Goal: Find specific page/section: Find specific page/section

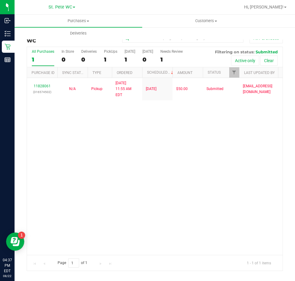
drag, startPoint x: 0, startPoint y: 0, endPoint x: 41, endPoint y: 193, distance: 197.6
click at [42, 197] on div "11828061 (316574502) N/A Pickup [DATE] 11:55 AM EDT 8/22/2025 $50.00 Submitted …" at bounding box center [154, 166] width 255 height 177
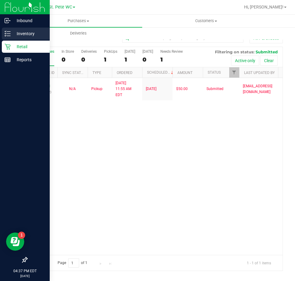
click at [7, 33] on icon at bounding box center [8, 34] width 6 height 6
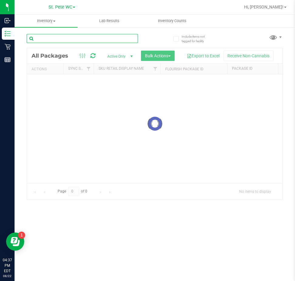
click at [121, 38] on input "text" at bounding box center [82, 38] width 111 height 9
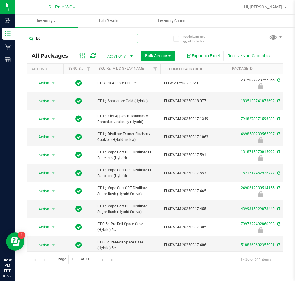
type input "BCT"
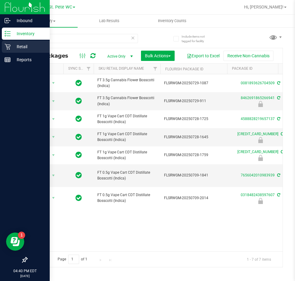
click at [15, 43] on div "Retail" at bounding box center [26, 47] width 48 height 12
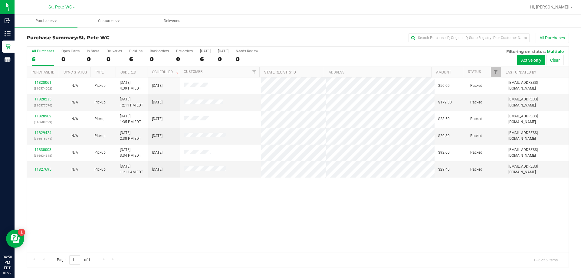
click at [250, 210] on div "11828061 (316574502) N/A Pickup [DATE] 4:39 PM EDT 8/22/2025 $50.00 Packed [EMA…" at bounding box center [298, 165] width 542 height 175
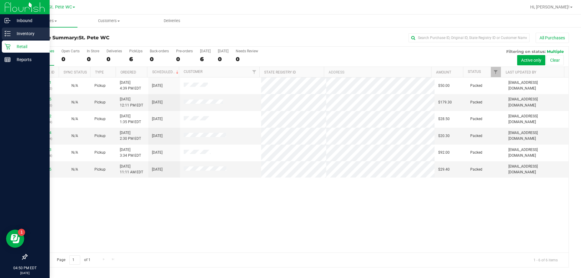
click at [10, 38] on div "Inventory" at bounding box center [26, 34] width 48 height 12
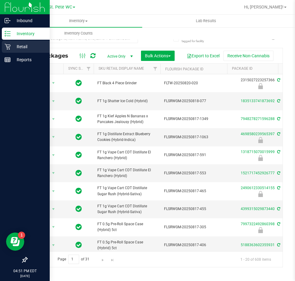
click at [9, 43] on div "Retail" at bounding box center [26, 47] width 48 height 12
